Goal: Find specific page/section: Find specific page/section

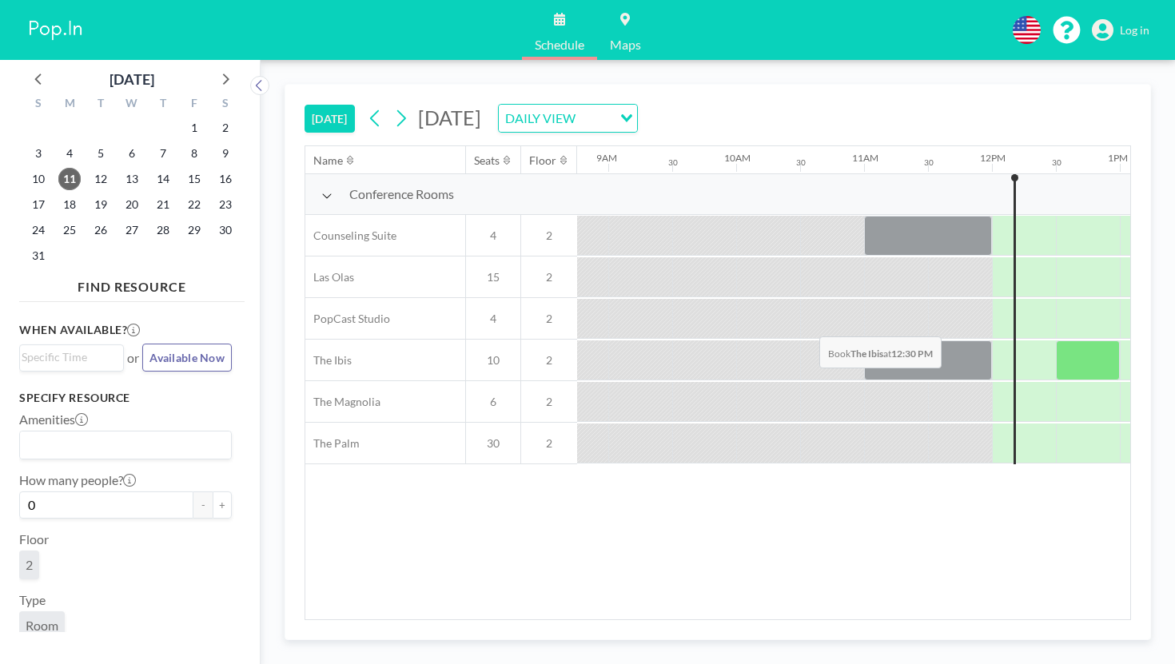
scroll to position [0, 1128]
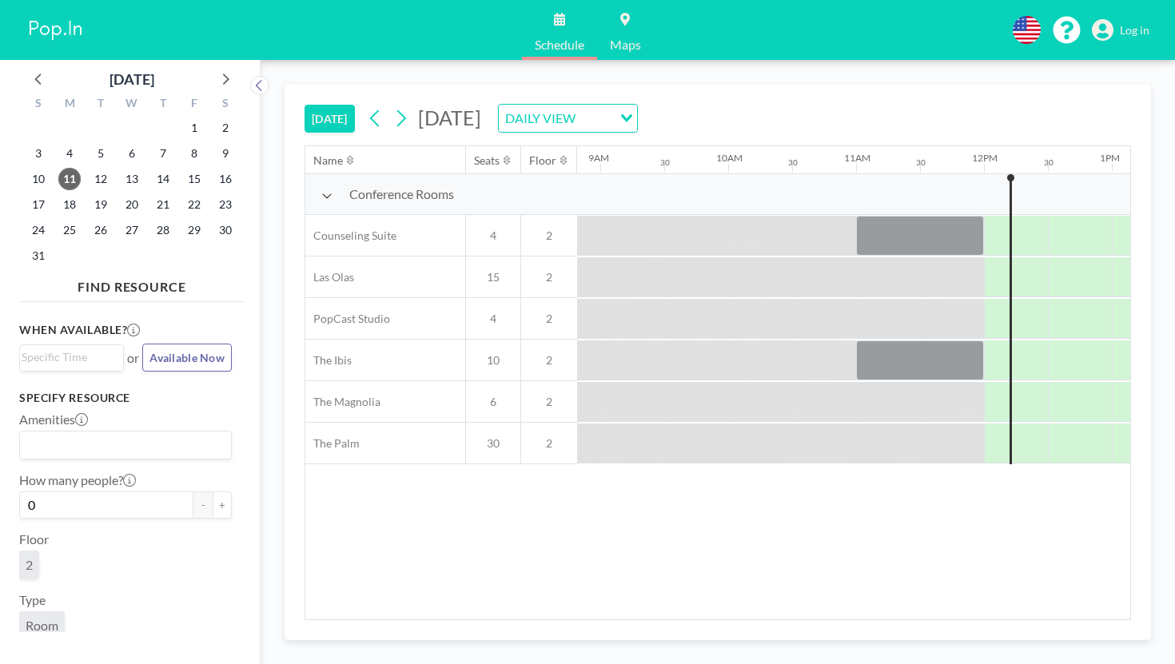
click at [1125, 34] on div "English Polski 日本語 Española Log in" at bounding box center [1075, 30] width 150 height 28
click at [1134, 25] on span "Log in" at bounding box center [1135, 30] width 30 height 14
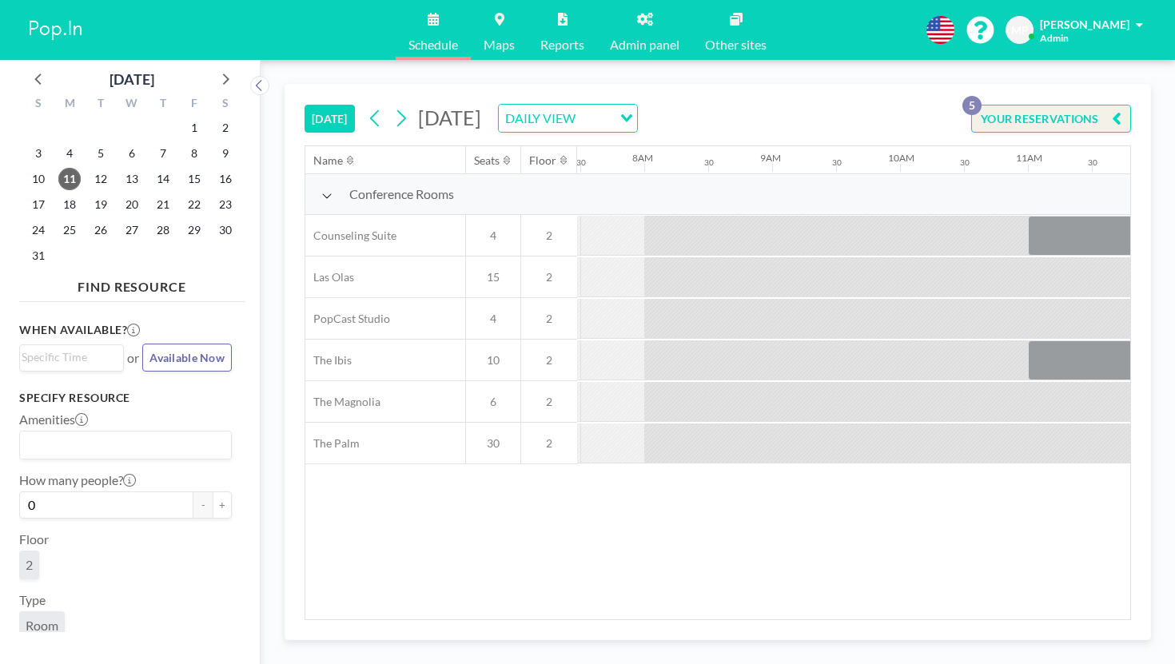
scroll to position [0, 1195]
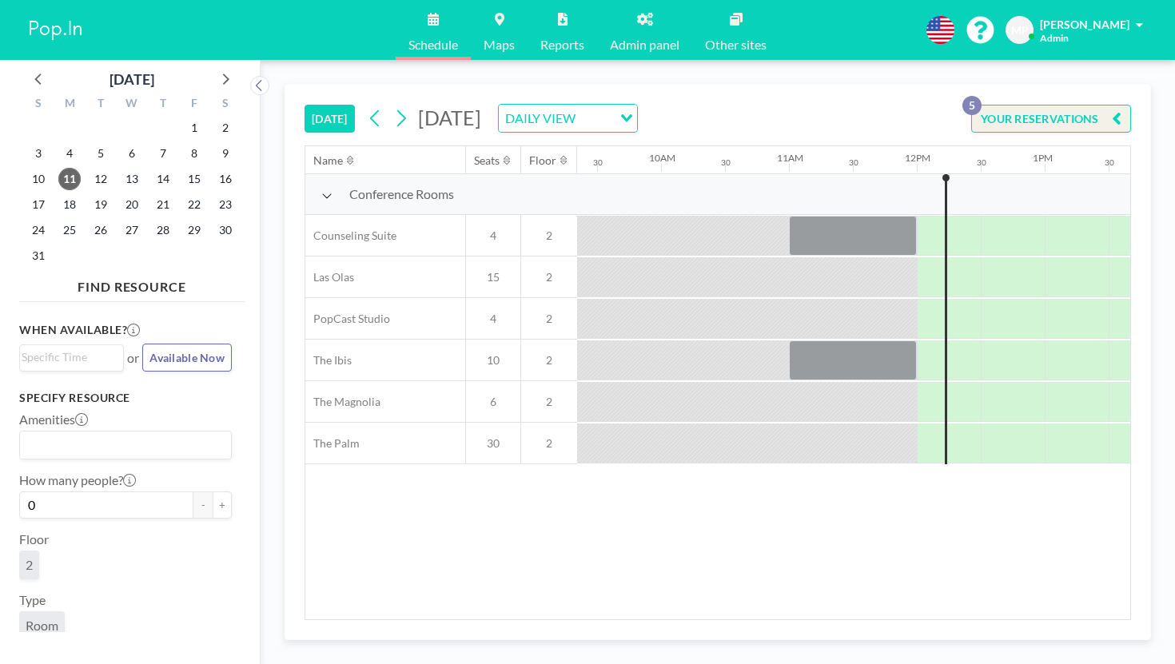
click at [637, 16] on icon at bounding box center [645, 19] width 16 height 13
